Goal: Find specific page/section: Find specific page/section

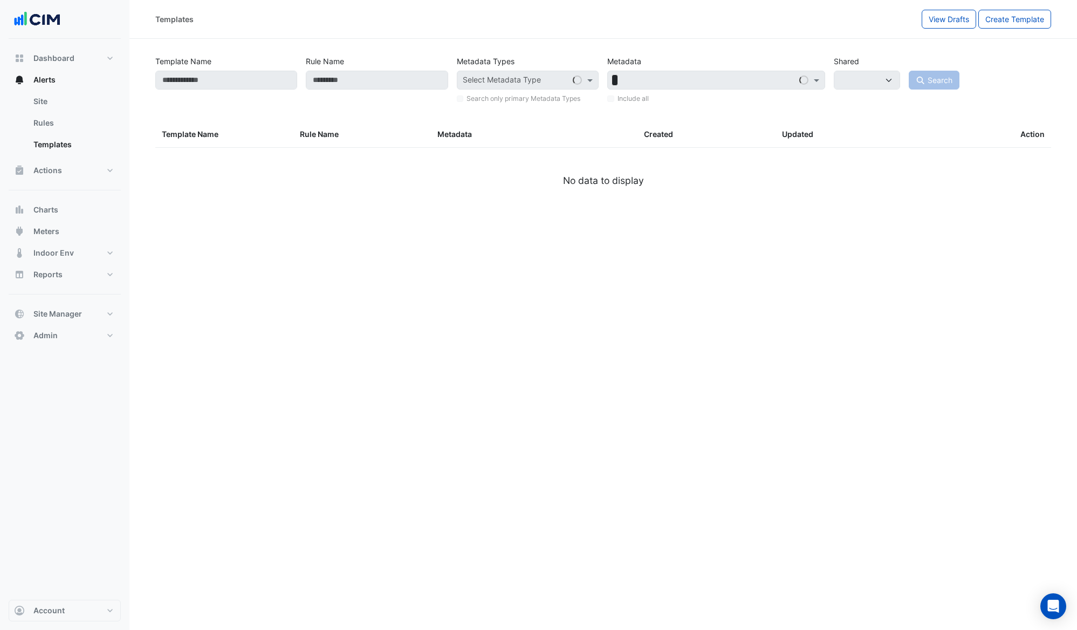
select select
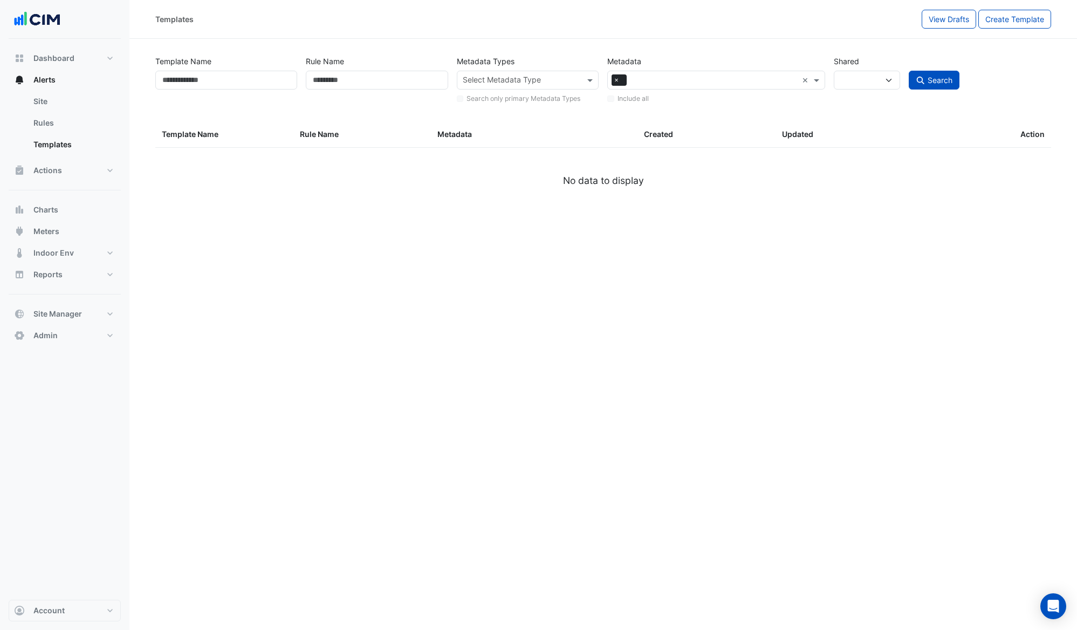
click at [614, 83] on span "×" at bounding box center [617, 79] width 10 height 11
click at [632, 81] on input "text" at bounding box center [709, 80] width 193 height 11
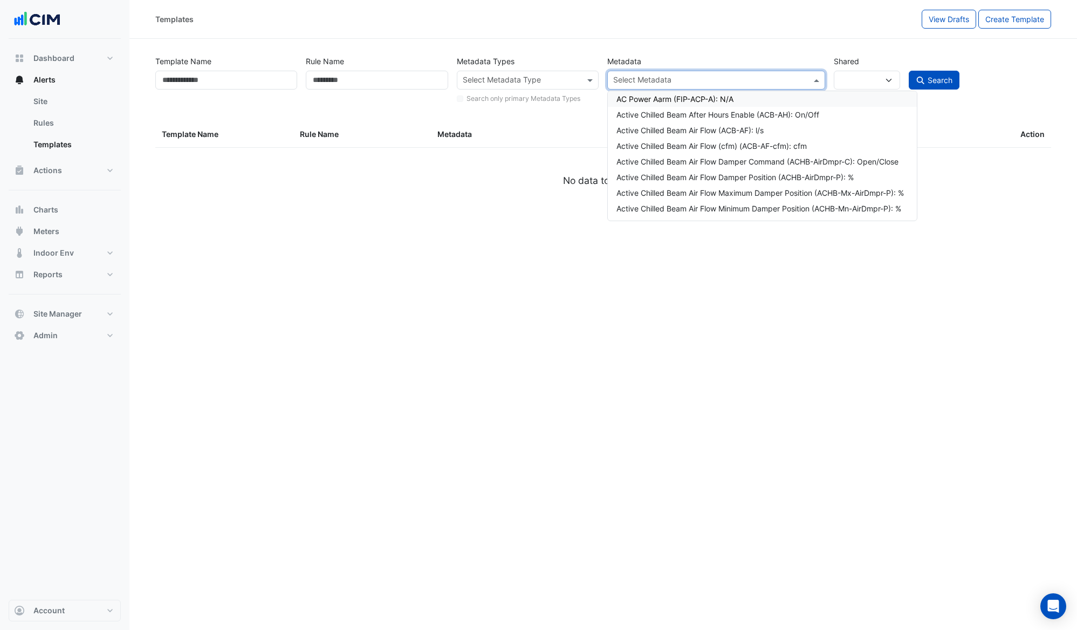
click at [642, 77] on input "text" at bounding box center [709, 80] width 193 height 11
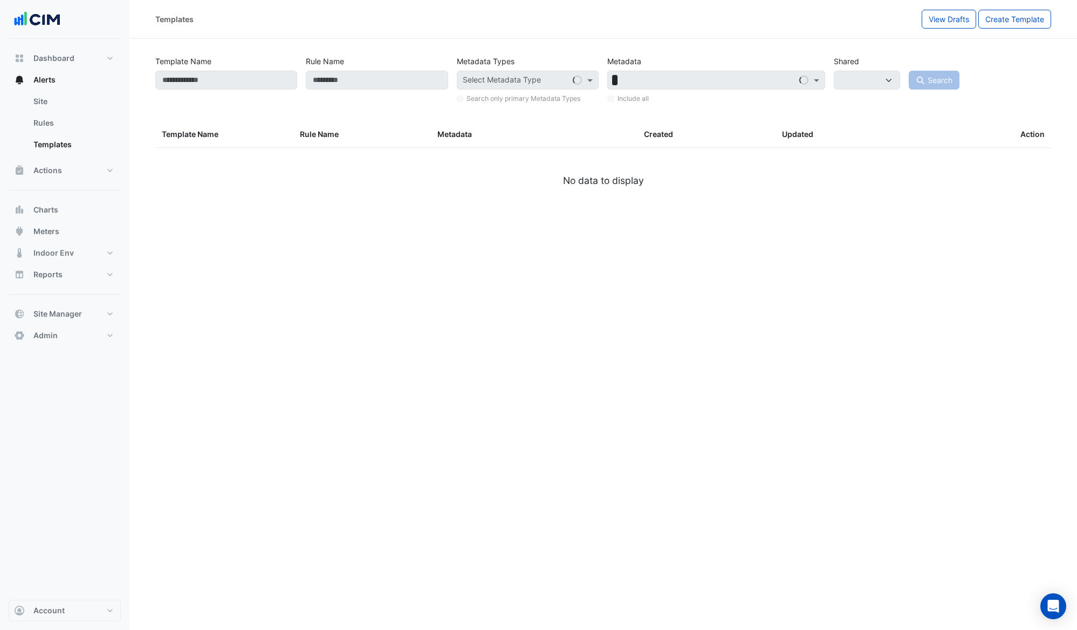
select select
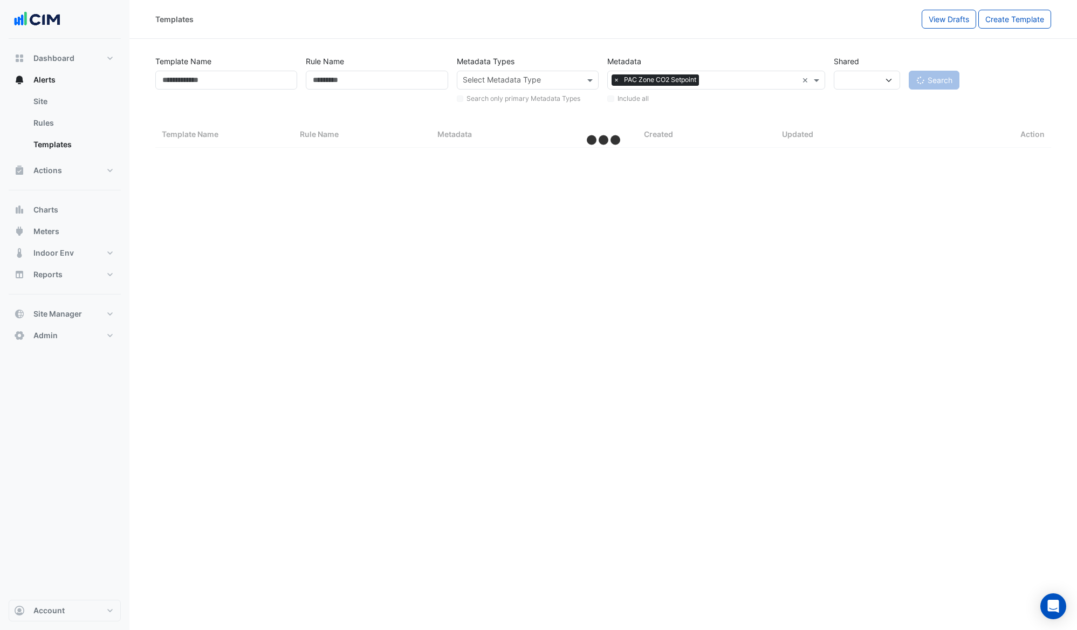
select select "***"
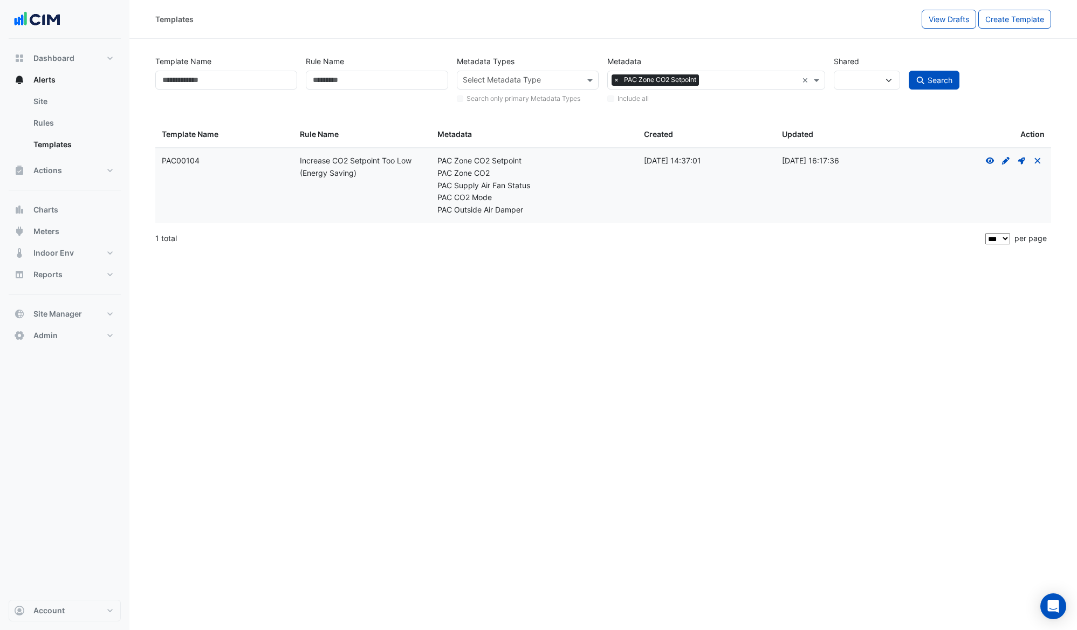
click at [735, 80] on input "text" at bounding box center [750, 80] width 94 height 11
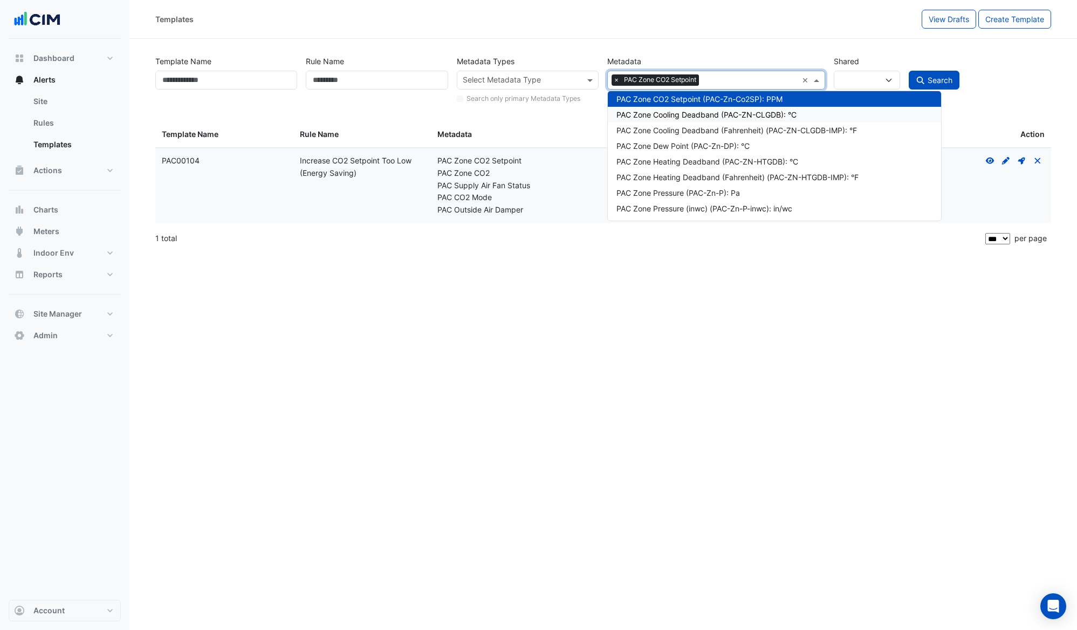
click at [725, 115] on div "PAC Zone Cooling Deadband (PAC-ZN-CLGDB): °C" at bounding box center [773, 114] width 315 height 11
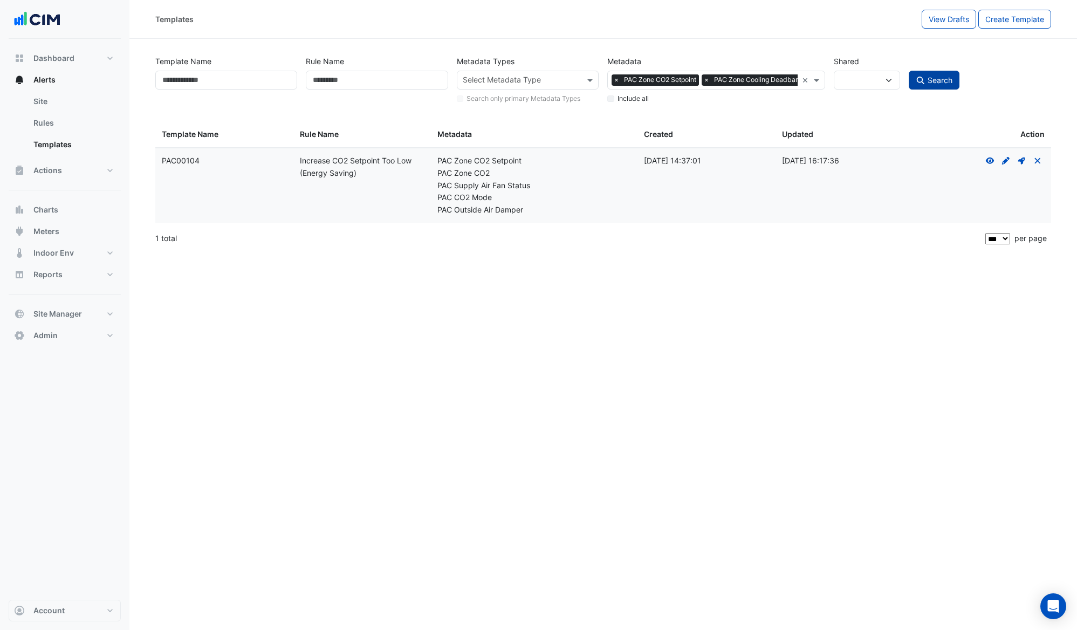
click at [938, 75] on span "Search" at bounding box center [940, 79] width 25 height 9
select select
